Goal: Task Accomplishment & Management: Use online tool/utility

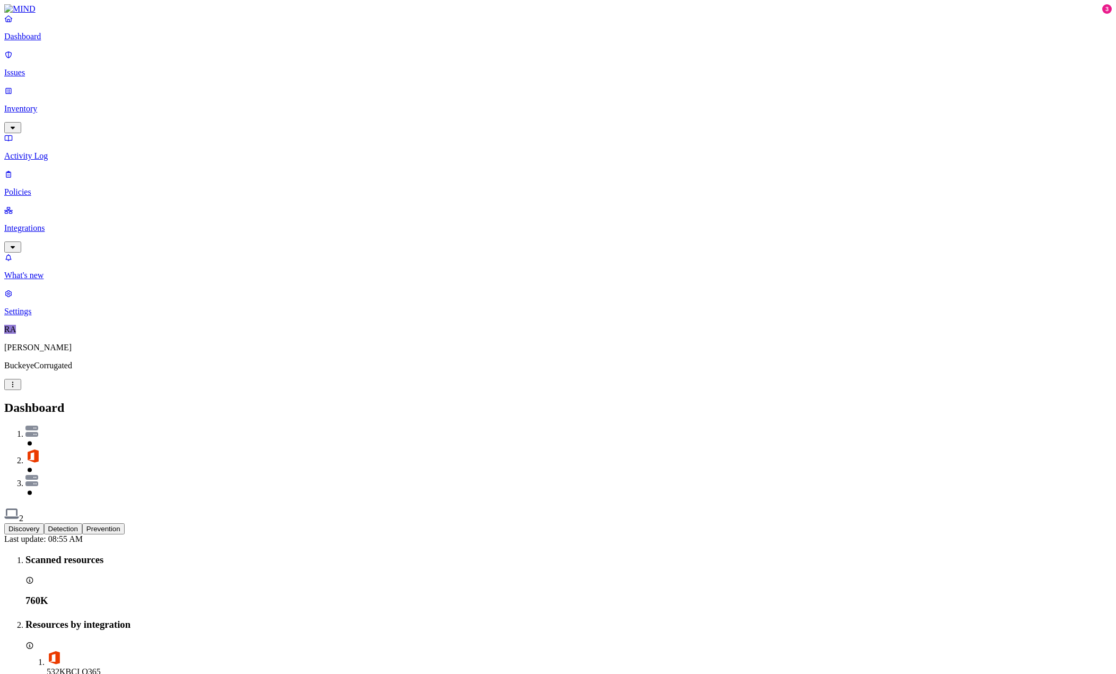
click at [41, 68] on p "Issues" at bounding box center [557, 73] width 1107 height 10
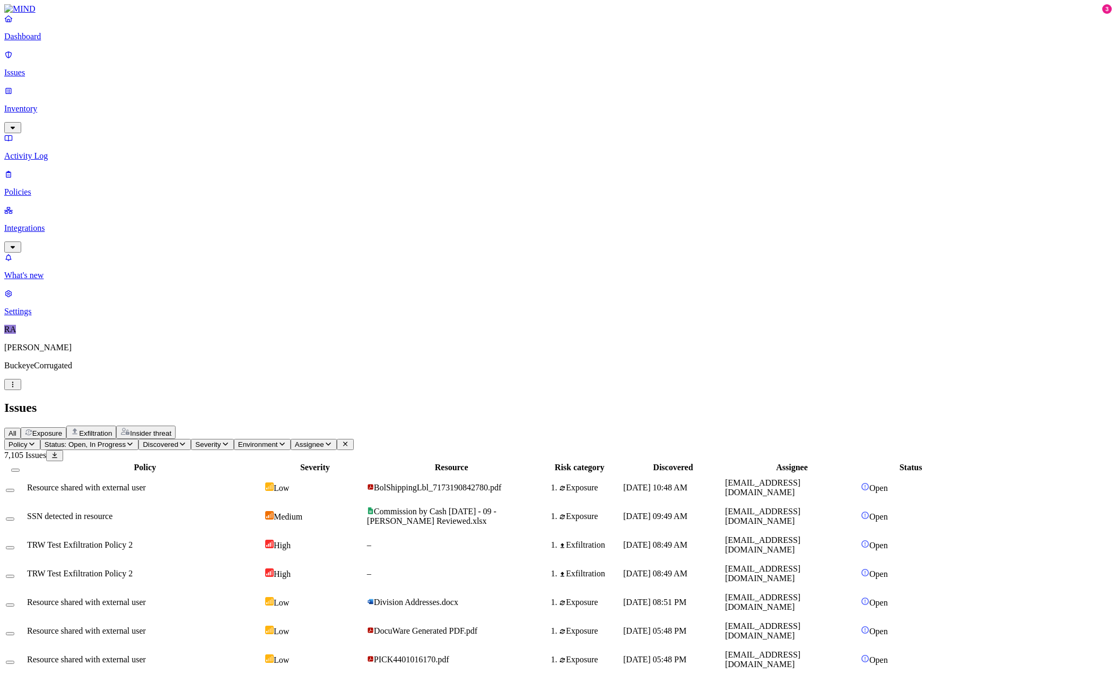
click at [34, 68] on p "Issues" at bounding box center [557, 73] width 1107 height 10
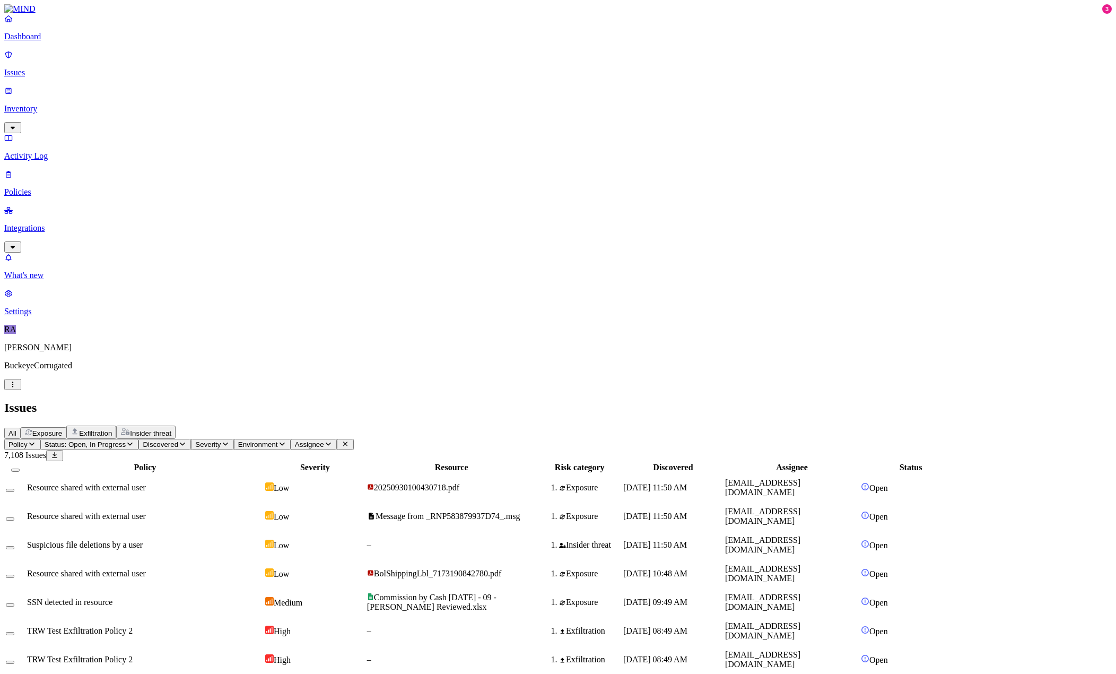
click at [36, 440] on icon "button" at bounding box center [32, 443] width 8 height 7
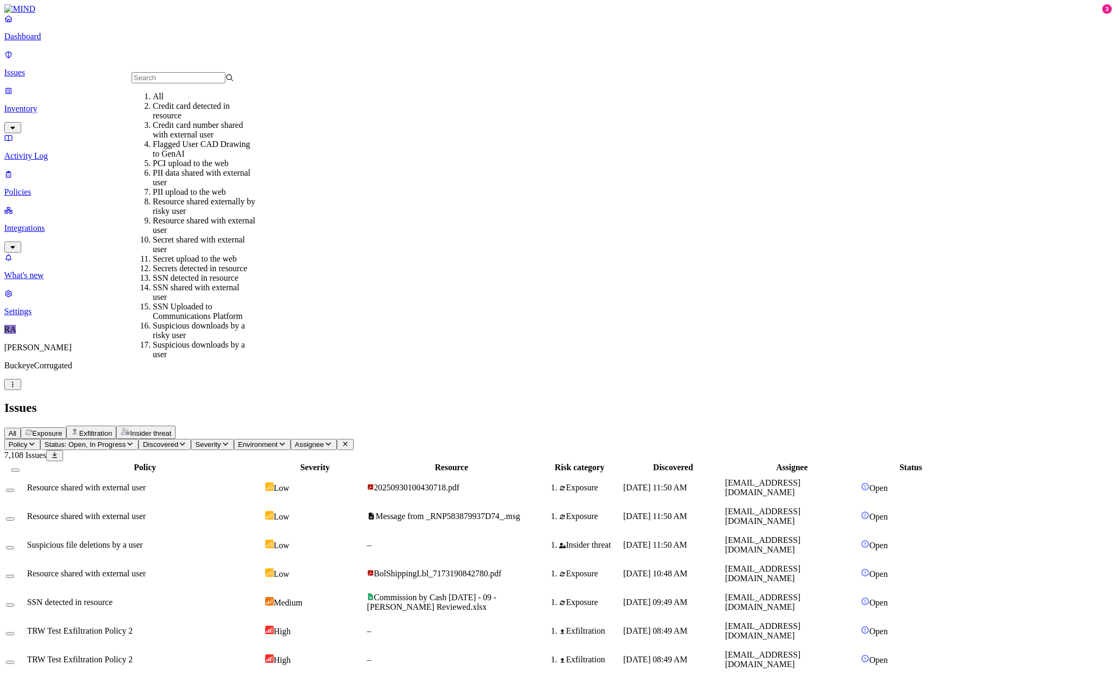
click at [42, 41] on p "Dashboard" at bounding box center [557, 37] width 1107 height 10
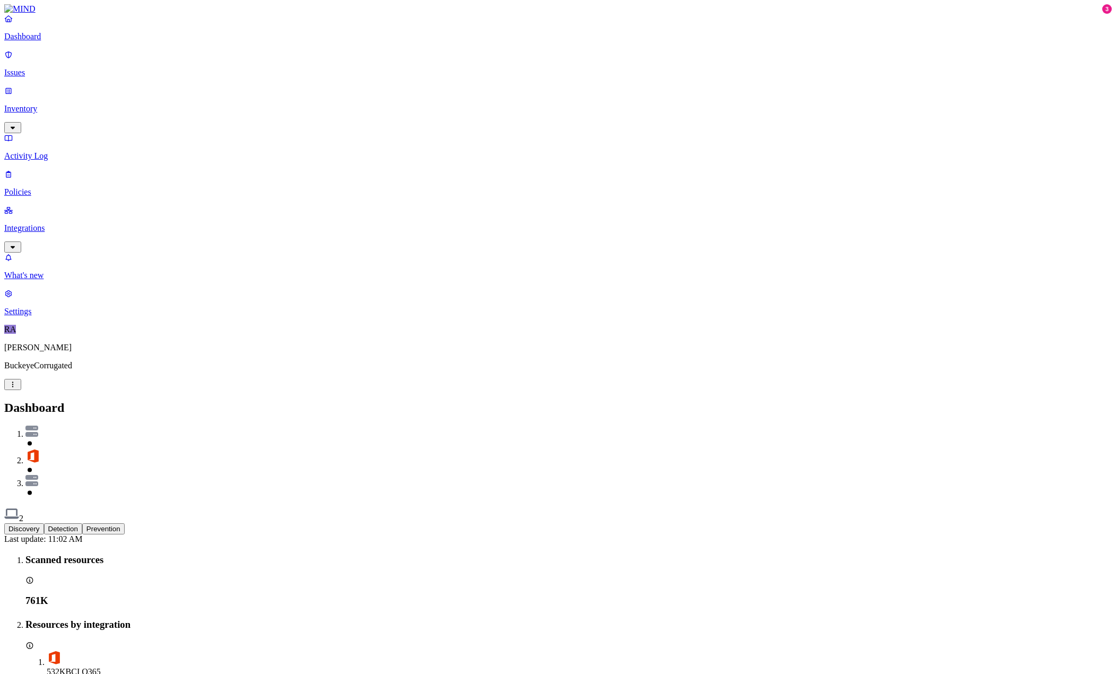
click at [27, 68] on p "Issues" at bounding box center [557, 73] width 1107 height 10
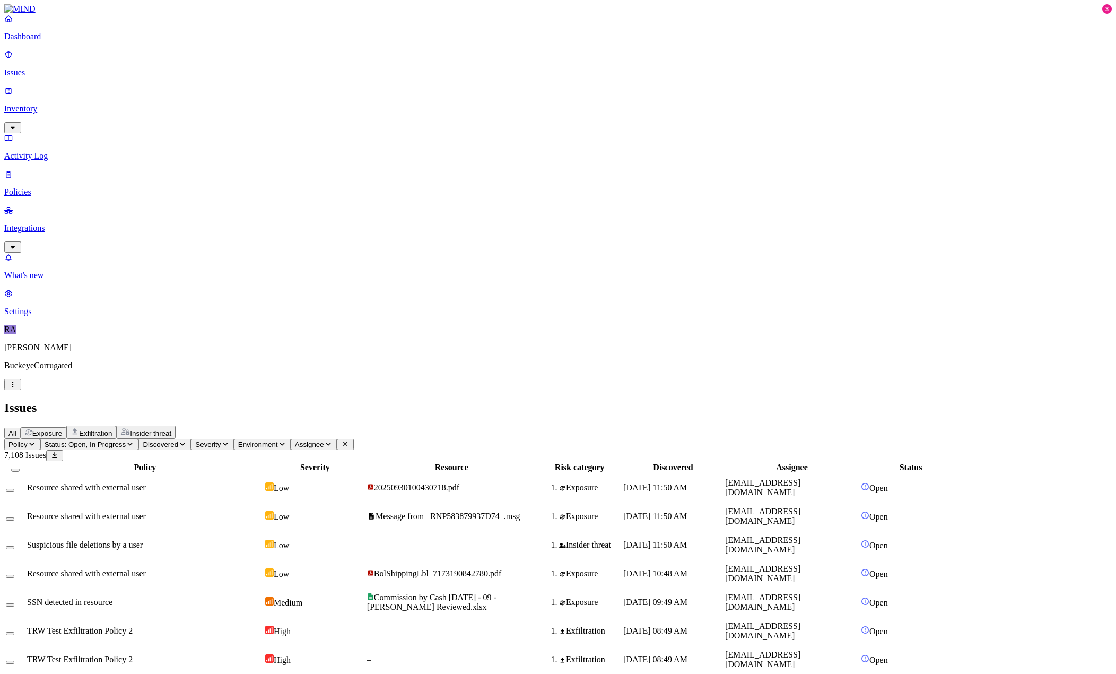
click at [324, 440] on span "Assignee" at bounding box center [309, 444] width 29 height 8
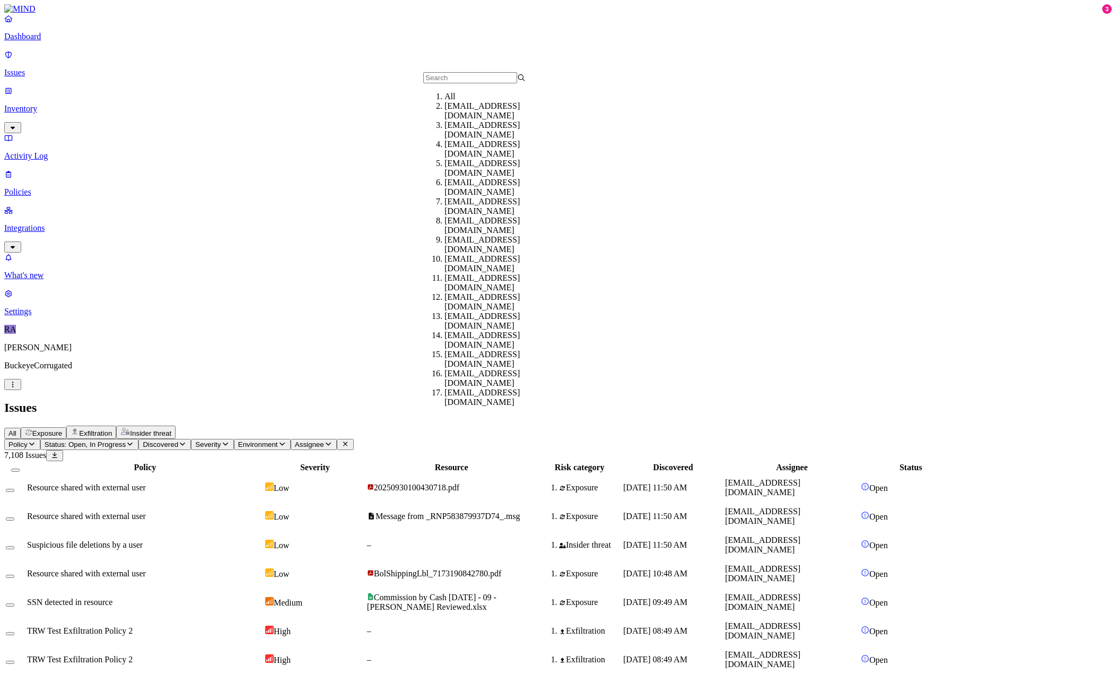
click at [444, 80] on input "text" at bounding box center [470, 77] width 94 height 11
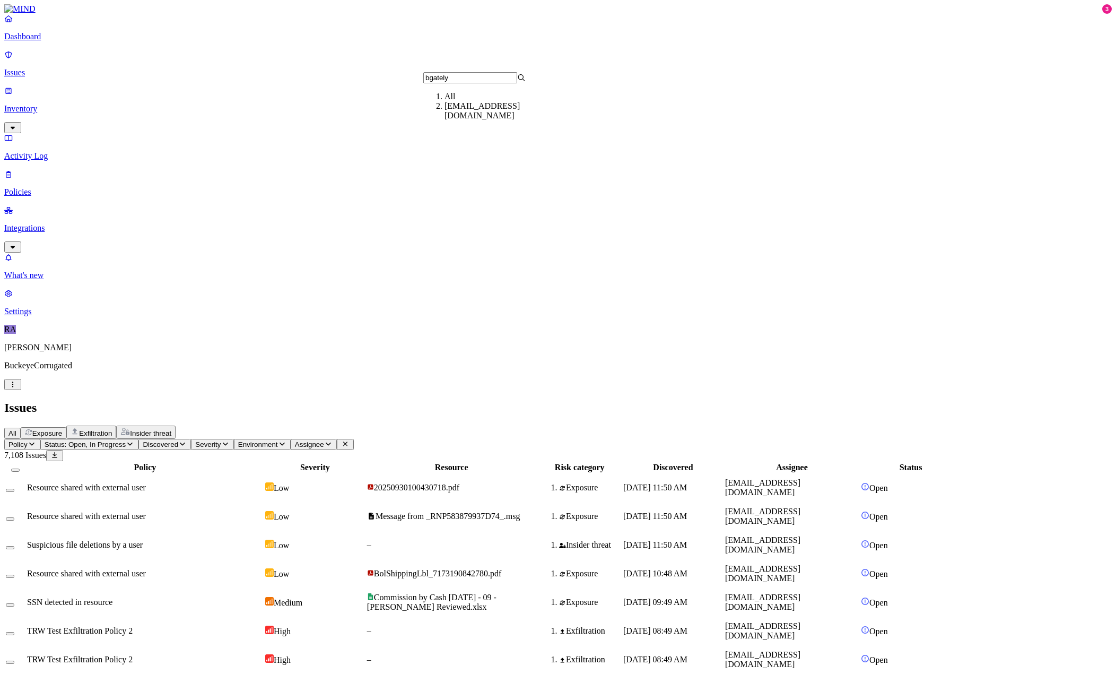
type input "bgately"
click at [445, 116] on div "[EMAIL_ADDRESS][DOMAIN_NAME]" at bounding box center [495, 110] width 102 height 19
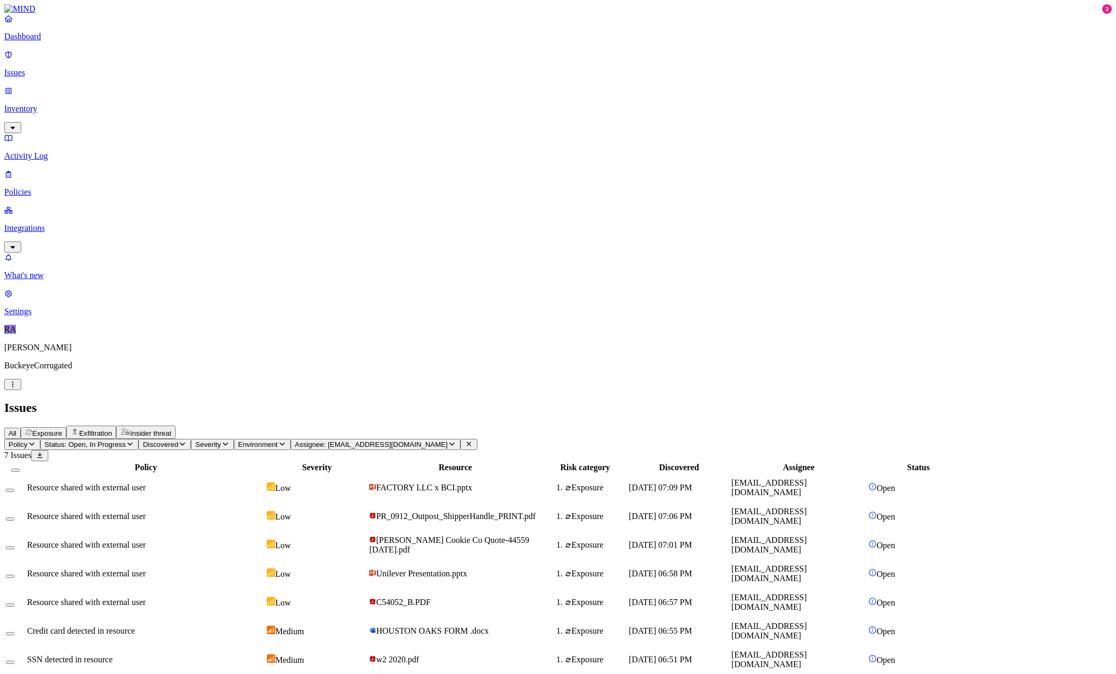
click at [146, 483] on span "Resource shared with external user" at bounding box center [86, 487] width 119 height 9
click at [472, 483] on span "FACTORY LLC x BCI.pptx" at bounding box center [424, 487] width 96 height 9
click at [426, 461] on div "Policy Severity Resource Risk category Discovered Assignee Status Resource shar…" at bounding box center [557, 567] width 1107 height 213
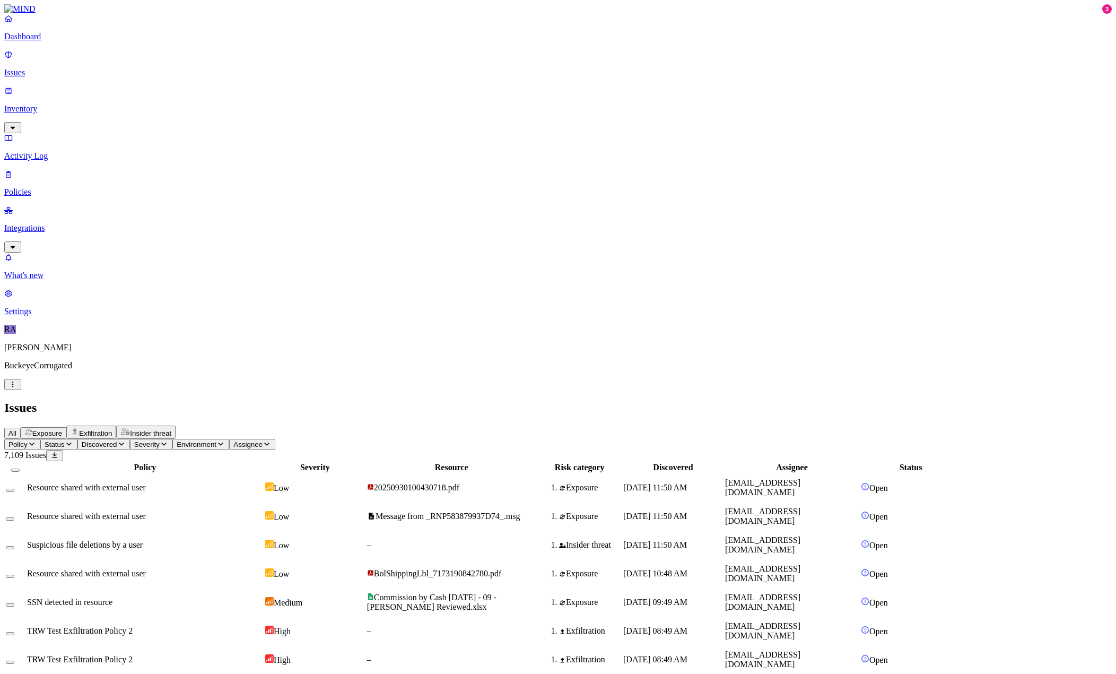
click at [713, 425] on div "All Exposure Exfiltration Insider threat" at bounding box center [557, 431] width 1107 height 13
click at [271, 440] on icon "button" at bounding box center [267, 443] width 8 height 7
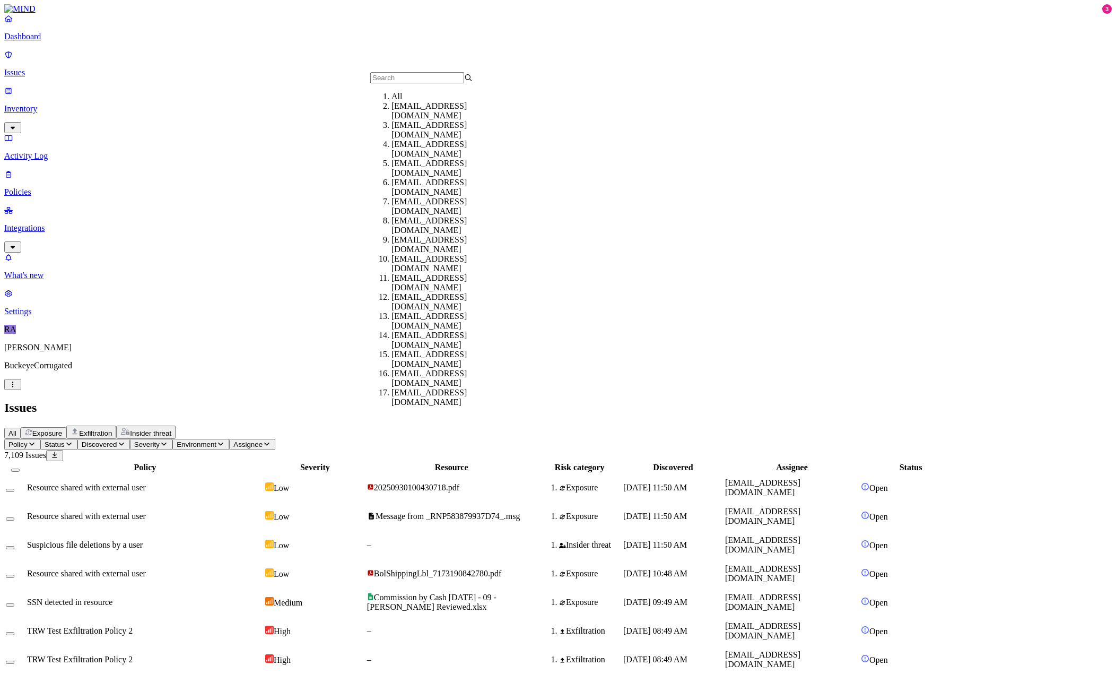
click at [399, 78] on input "text" at bounding box center [417, 77] width 94 height 11
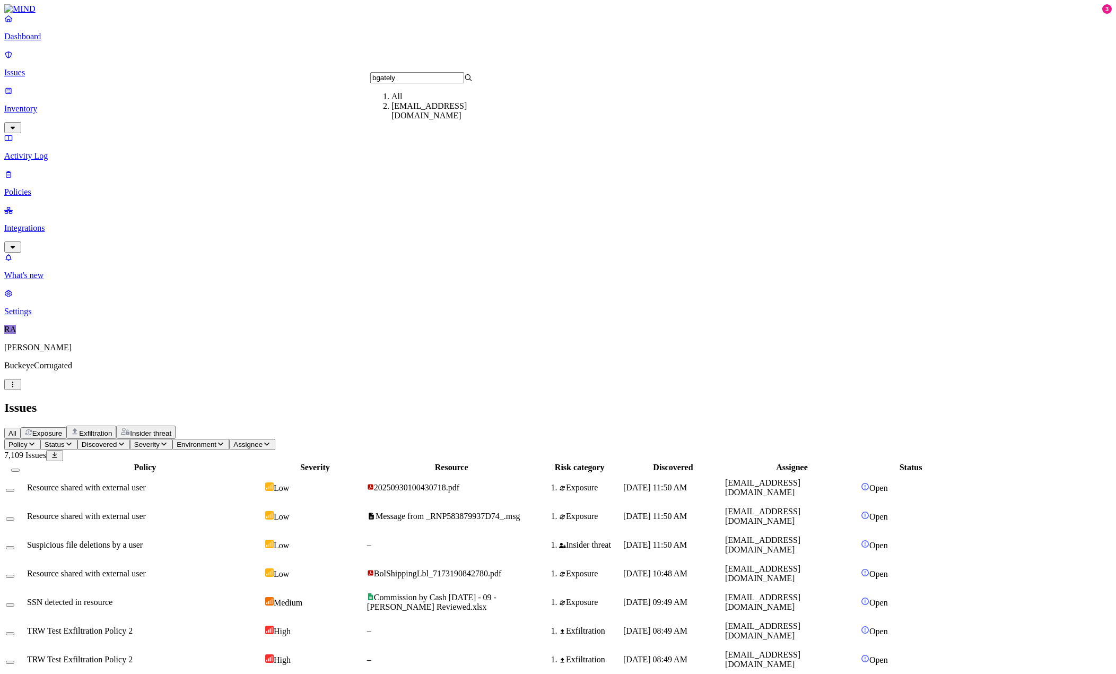
type input "bgately"
click at [405, 118] on div "[EMAIL_ADDRESS][DOMAIN_NAME]" at bounding box center [442, 110] width 102 height 19
